Goal: Transaction & Acquisition: Download file/media

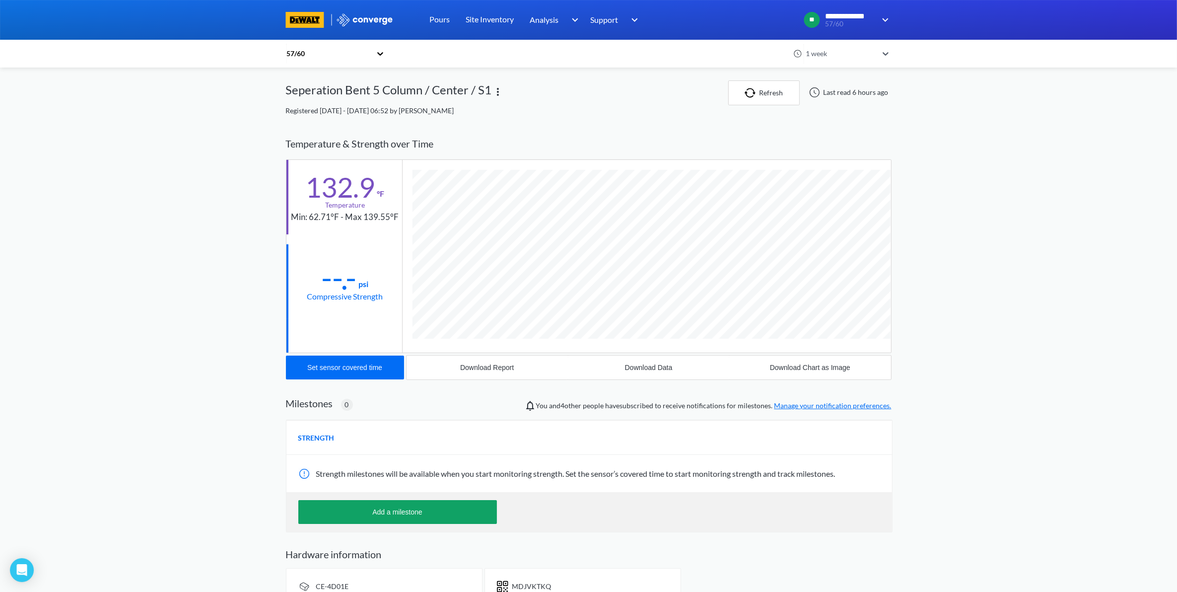
scroll to position [544, 606]
click at [440, 26] on link "Pours" at bounding box center [439, 20] width 20 height 40
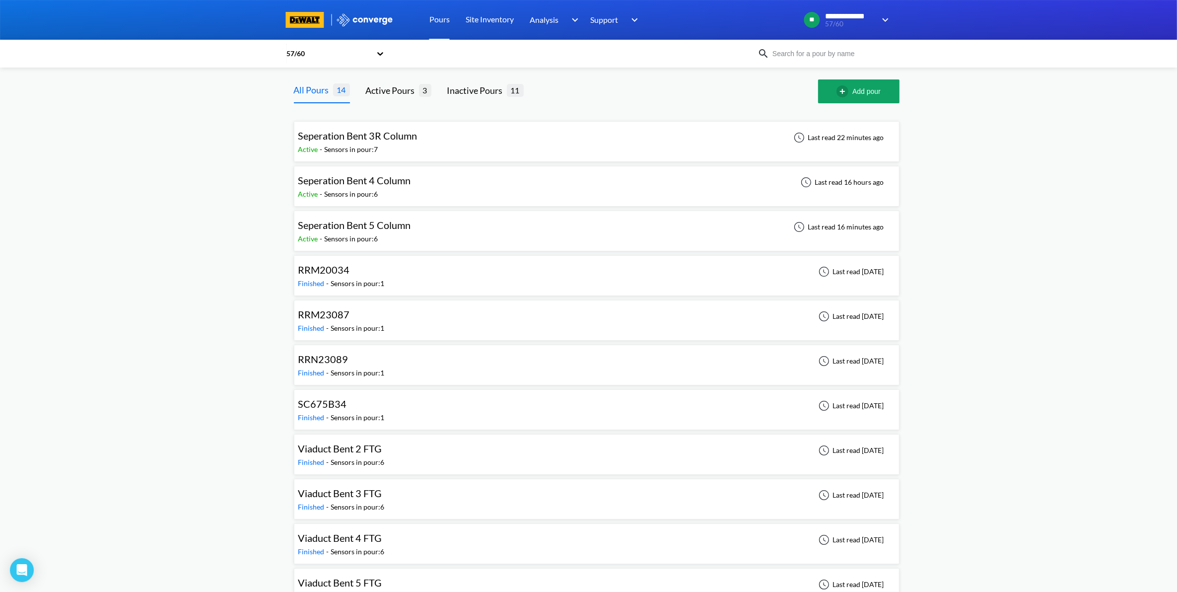
click at [418, 190] on div "Seperation Bent 4 Column Active - Sensors in pour: 6 Last read 16 hours ago" at bounding box center [596, 186] width 597 height 32
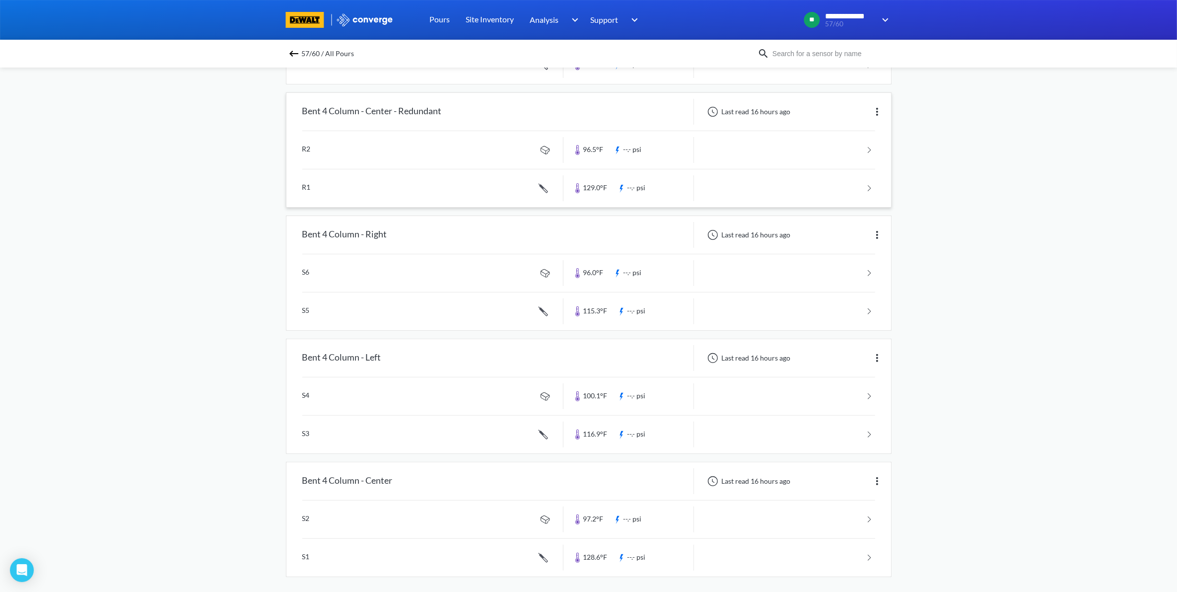
scroll to position [326, 0]
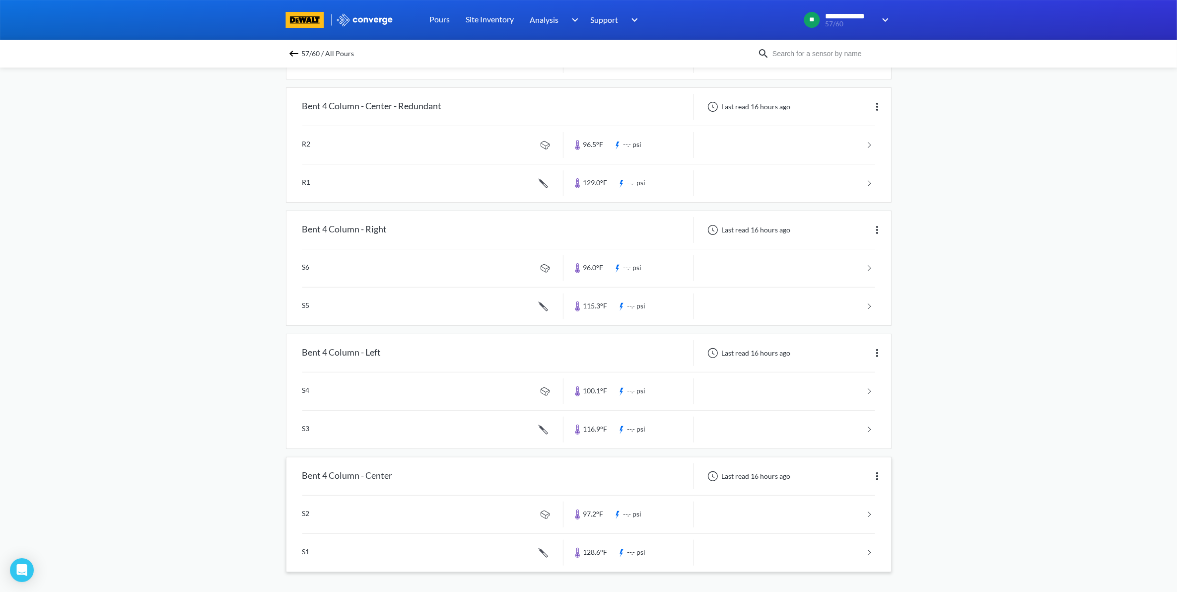
click at [755, 557] on link at bounding box center [588, 553] width 573 height 38
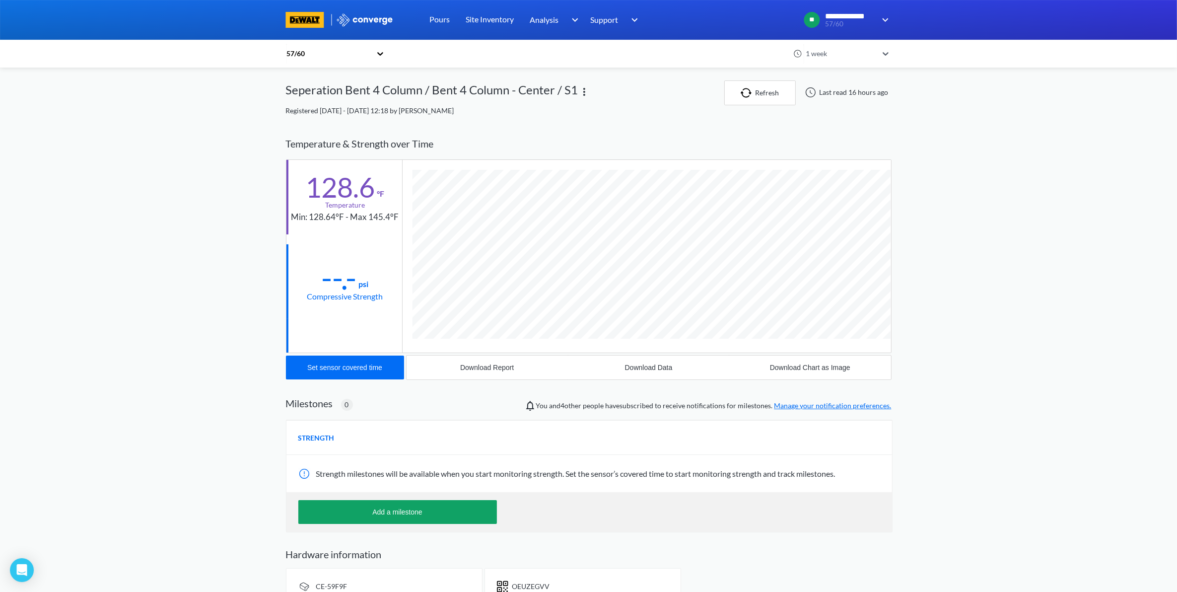
scroll to position [544, 606]
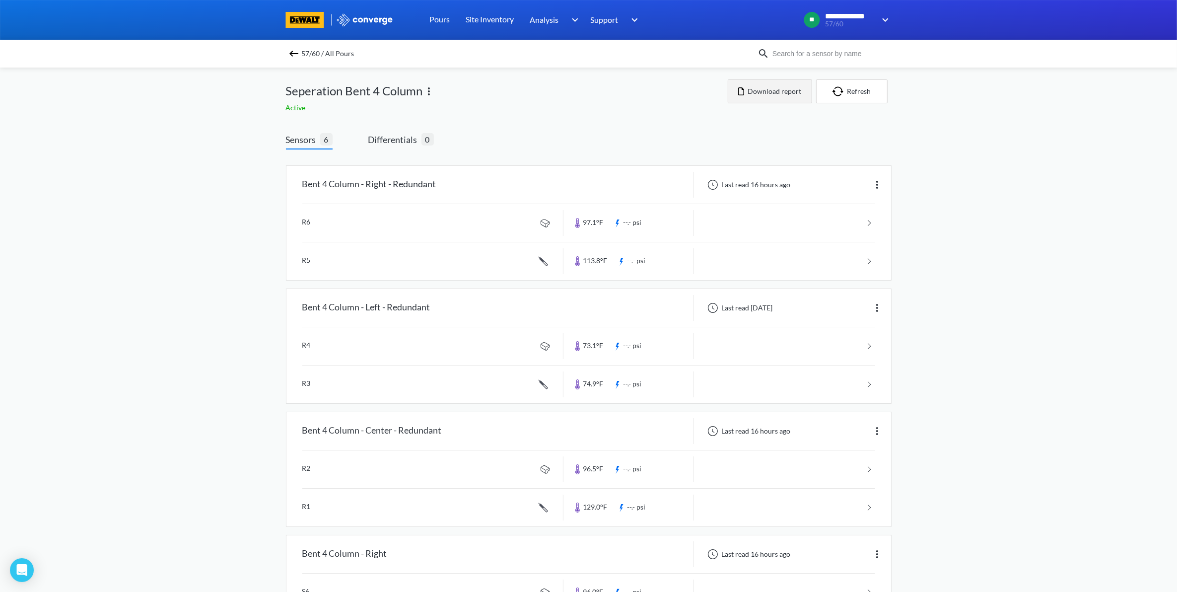
click at [764, 102] on button "Download report" at bounding box center [770, 91] width 84 height 24
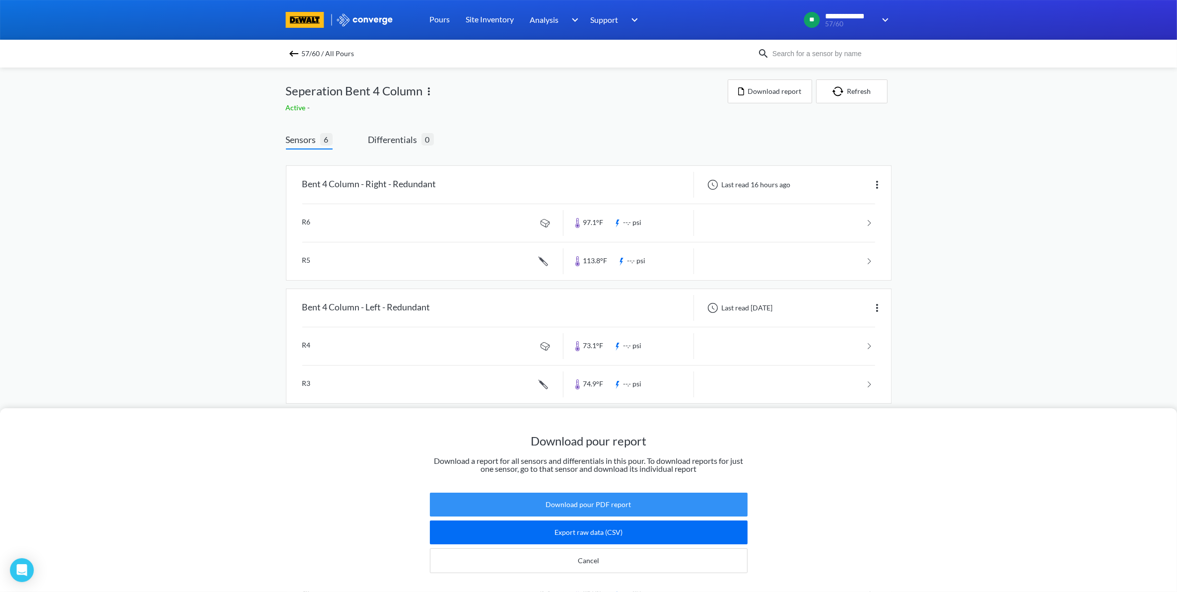
click at [601, 492] on button "Download pour PDF report" at bounding box center [589, 504] width 318 height 24
click at [311, 56] on span "57/60 / All Pours" at bounding box center [328, 54] width 53 height 14
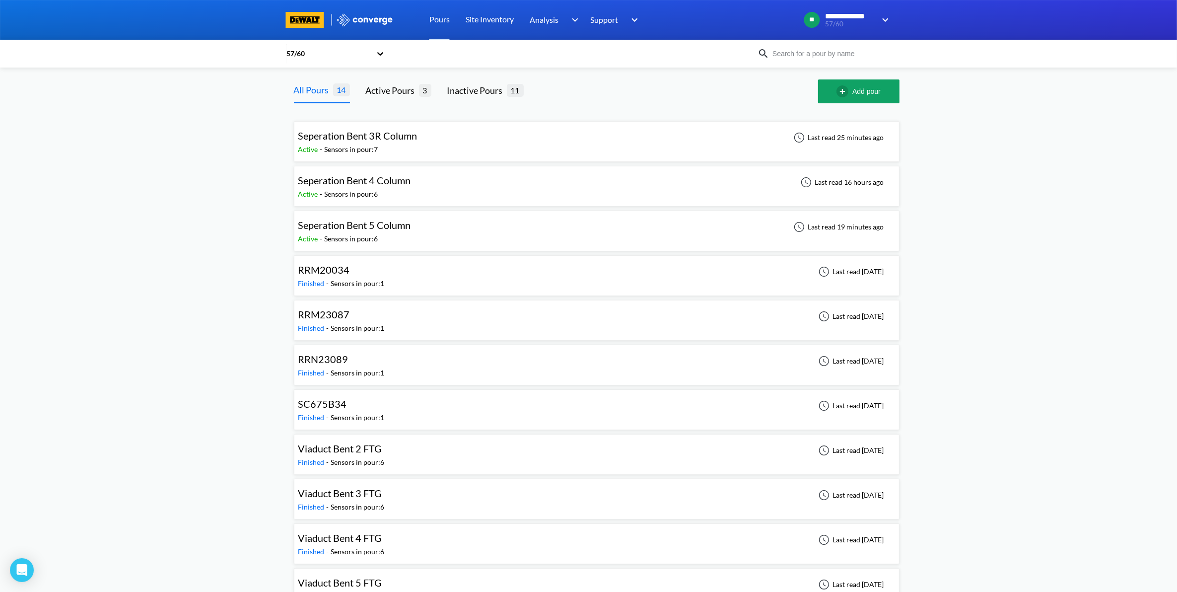
click at [472, 240] on div "Seperation Bent 5 Column Active - Sensors in pour: 6 Last read 19 minutes ago" at bounding box center [596, 231] width 597 height 32
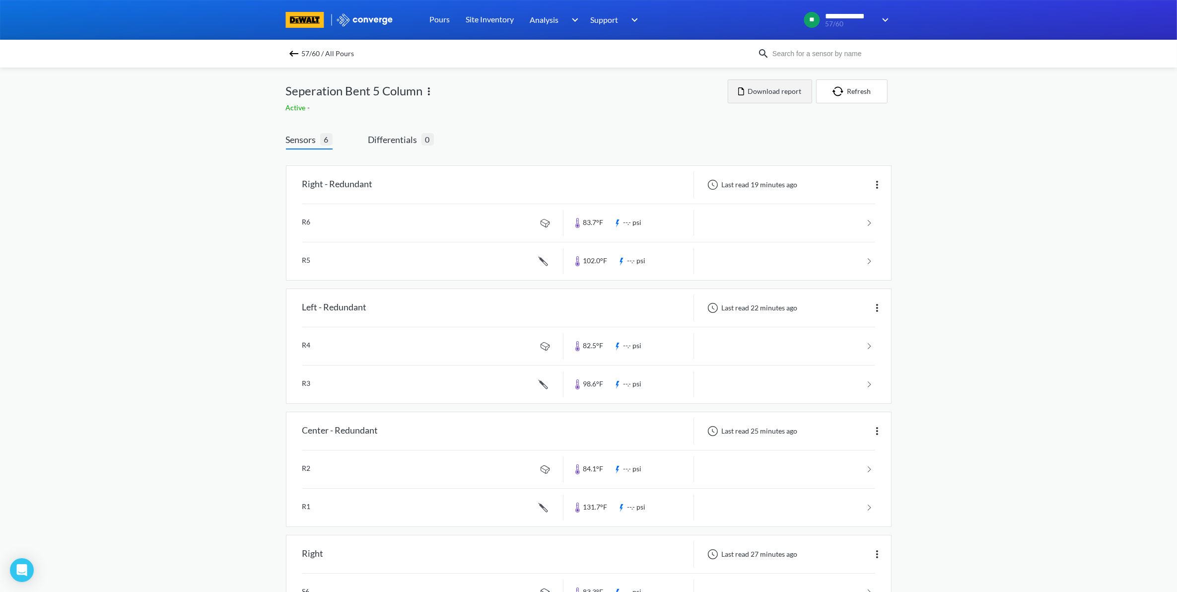
click at [768, 95] on button "Download report" at bounding box center [770, 91] width 84 height 24
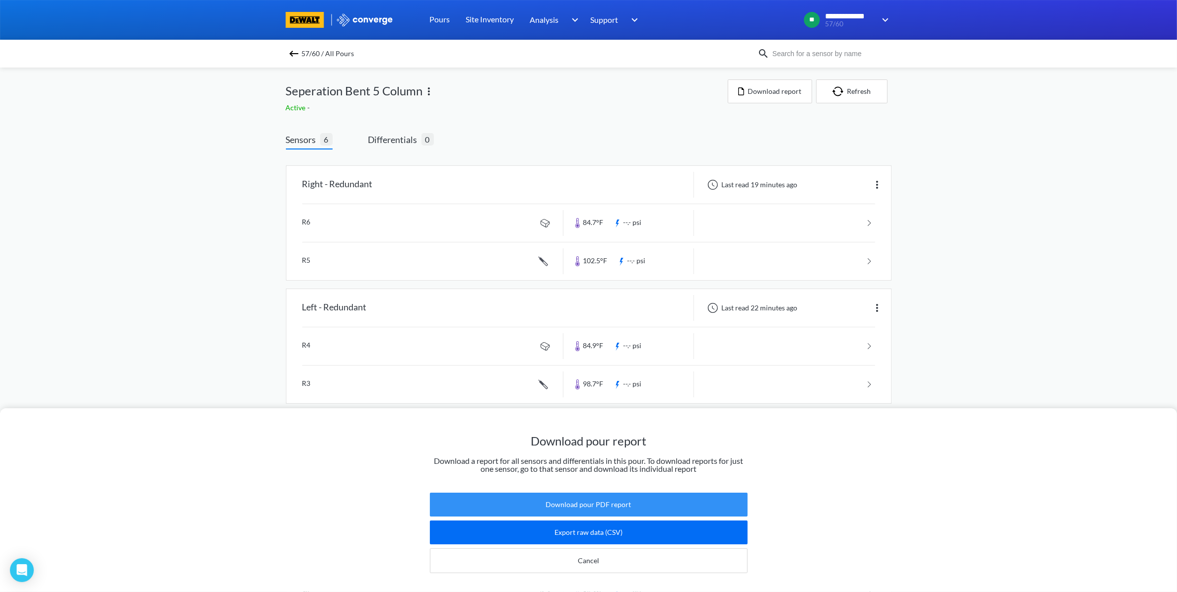
click at [604, 497] on button "Download pour PDF report" at bounding box center [589, 504] width 318 height 24
